Goal: Task Accomplishment & Management: Manage account settings

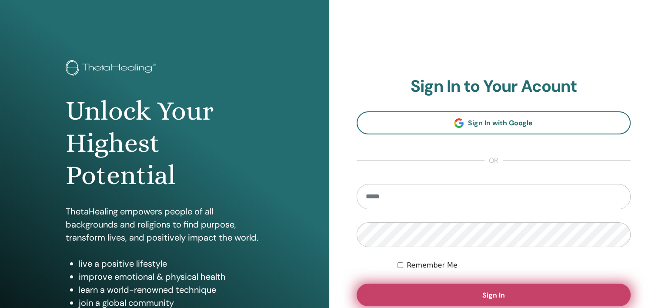
type input "**********"
click at [507, 293] on button "Sign In" at bounding box center [494, 295] width 275 height 23
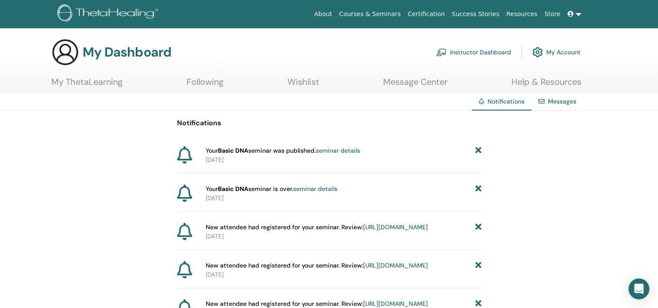
click at [340, 150] on link "seminar details" at bounding box center [338, 151] width 44 height 8
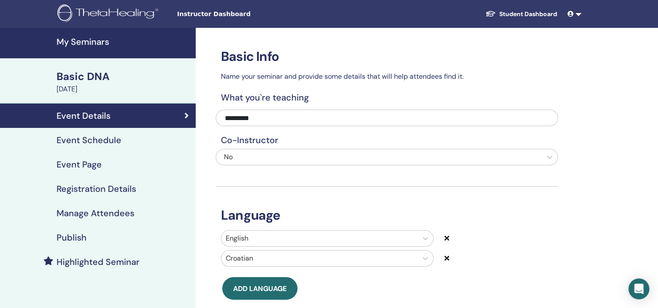
click at [103, 212] on h4 "Manage Attendees" at bounding box center [96, 213] width 78 height 10
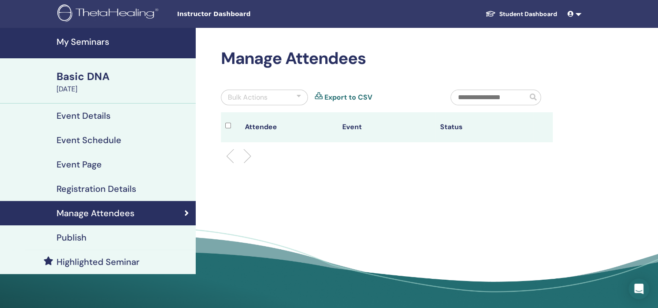
click at [100, 114] on h4 "Event Details" at bounding box center [84, 116] width 54 height 10
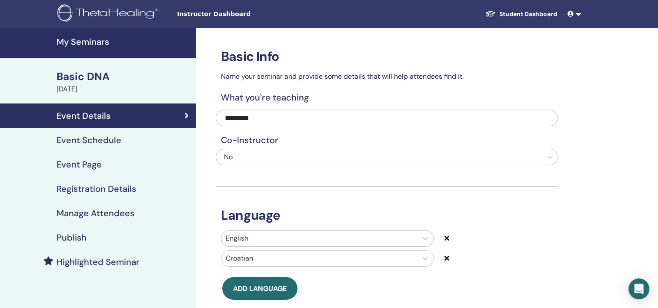
click at [580, 13] on link at bounding box center [574, 14] width 21 height 16
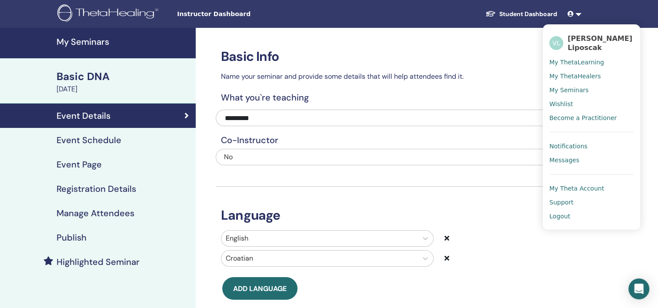
click at [563, 218] on span "Logout" at bounding box center [560, 216] width 21 height 8
